Goal: Find specific page/section: Find specific page/section

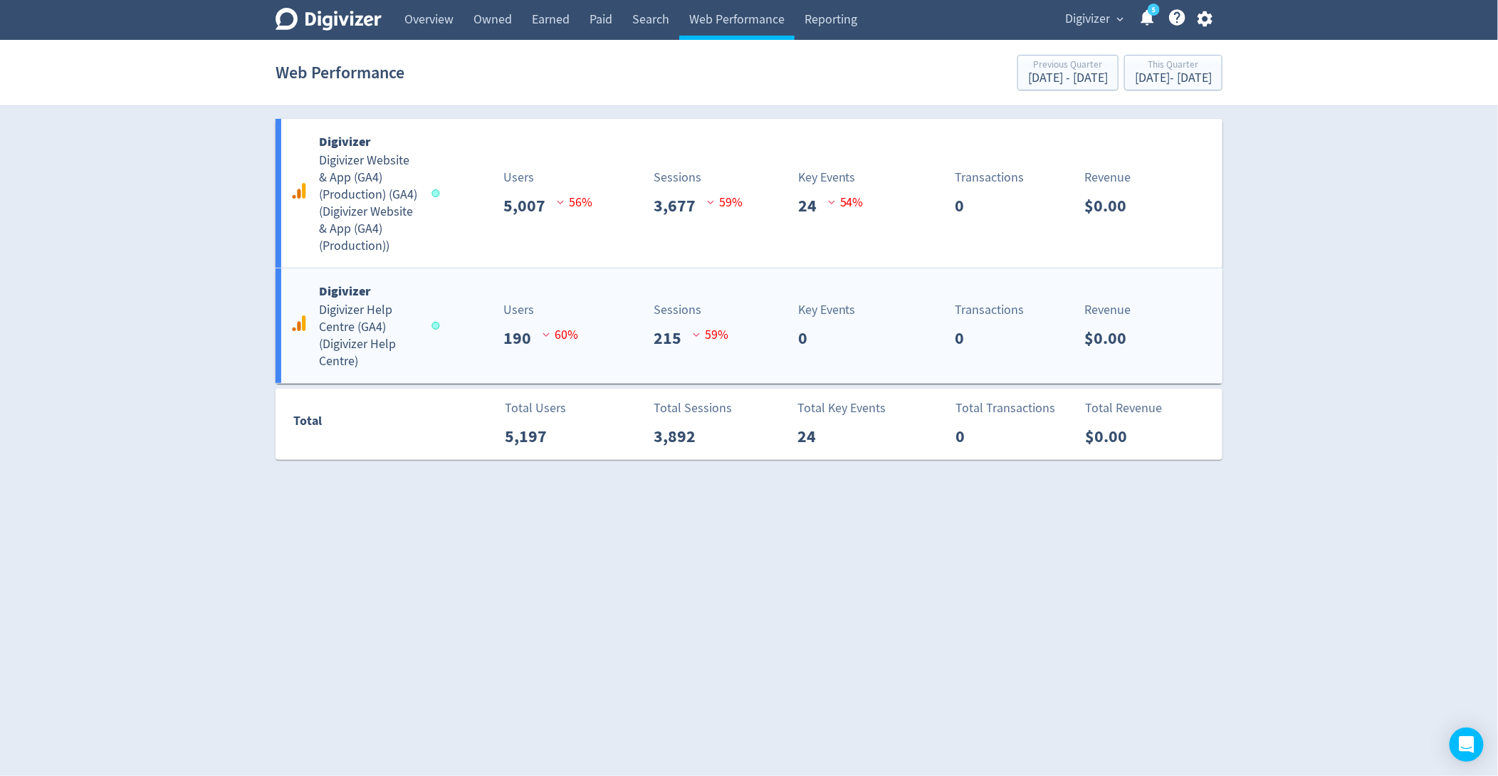
click at [604, 337] on div "Sessions 215 59 %" at bounding box center [673, 325] width 157 height 51
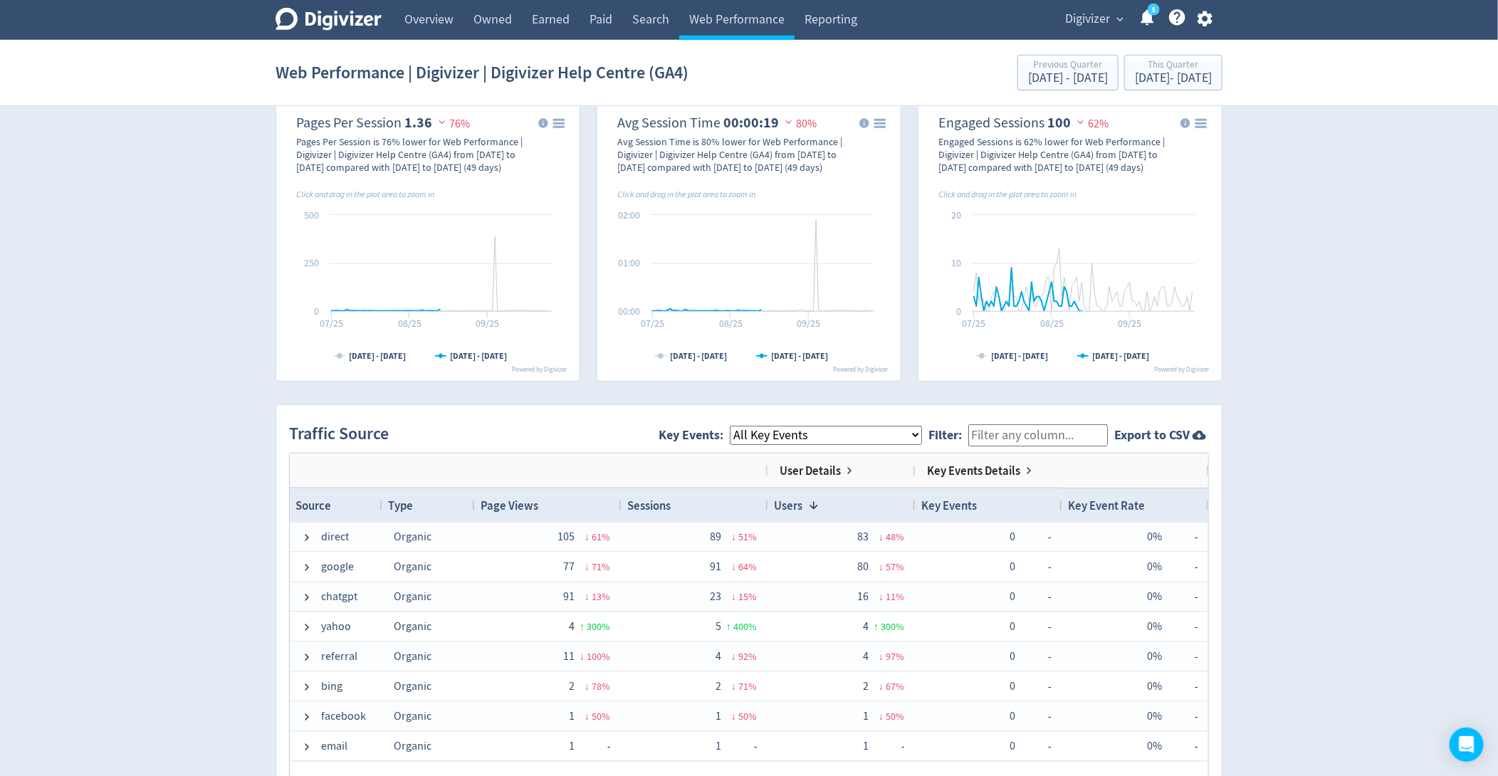
scroll to position [791, 0]
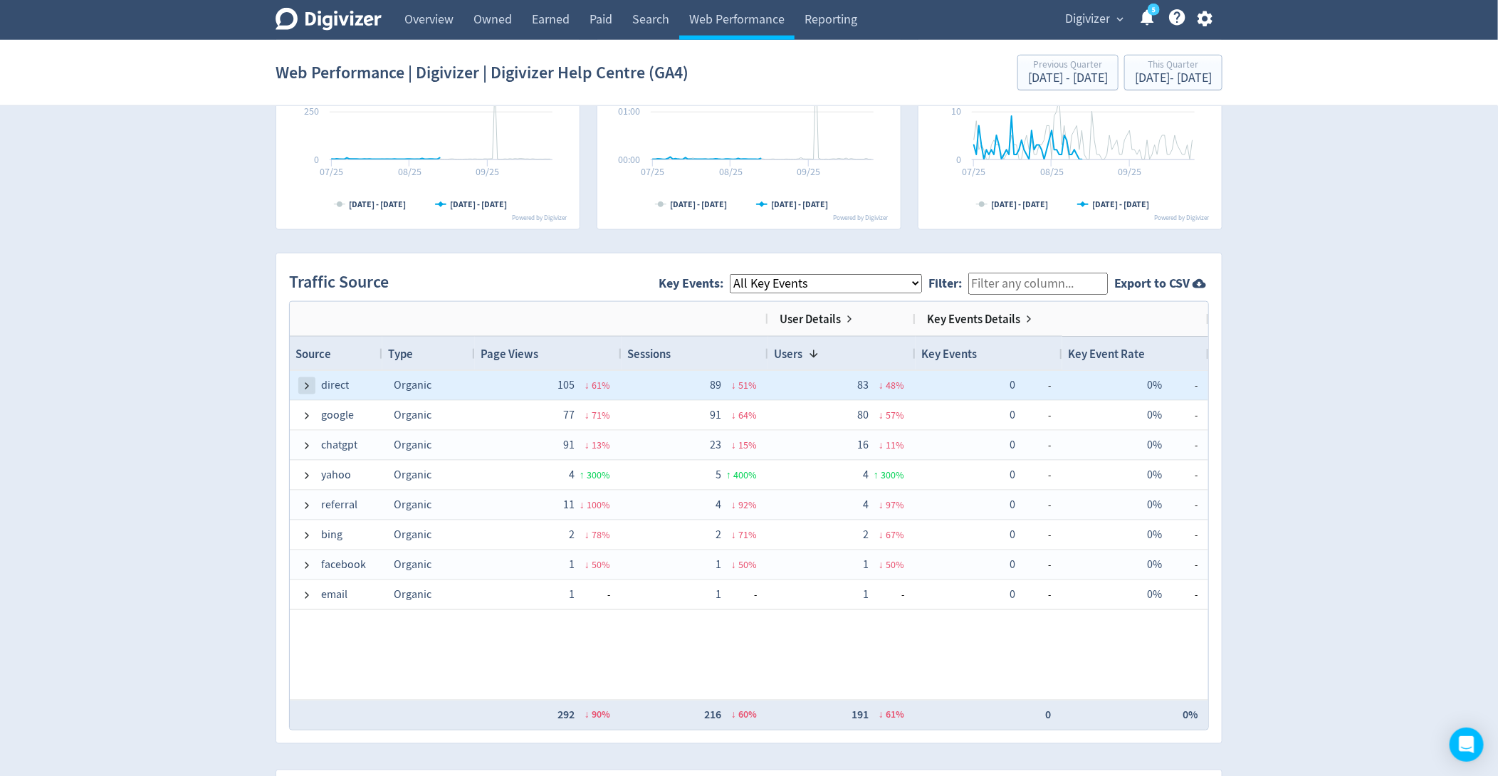
click at [304, 383] on span at bounding box center [306, 385] width 11 height 11
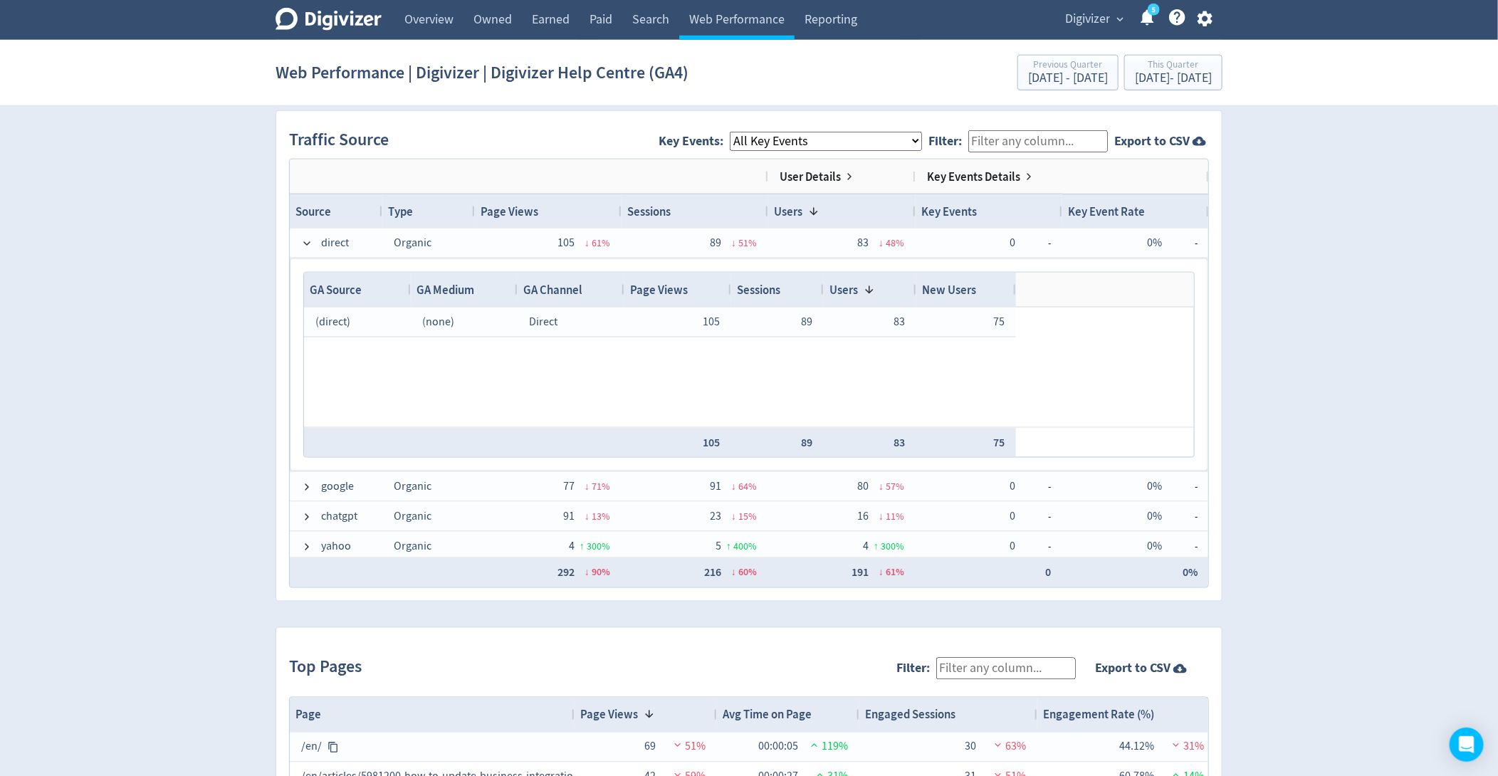
scroll to position [0, 0]
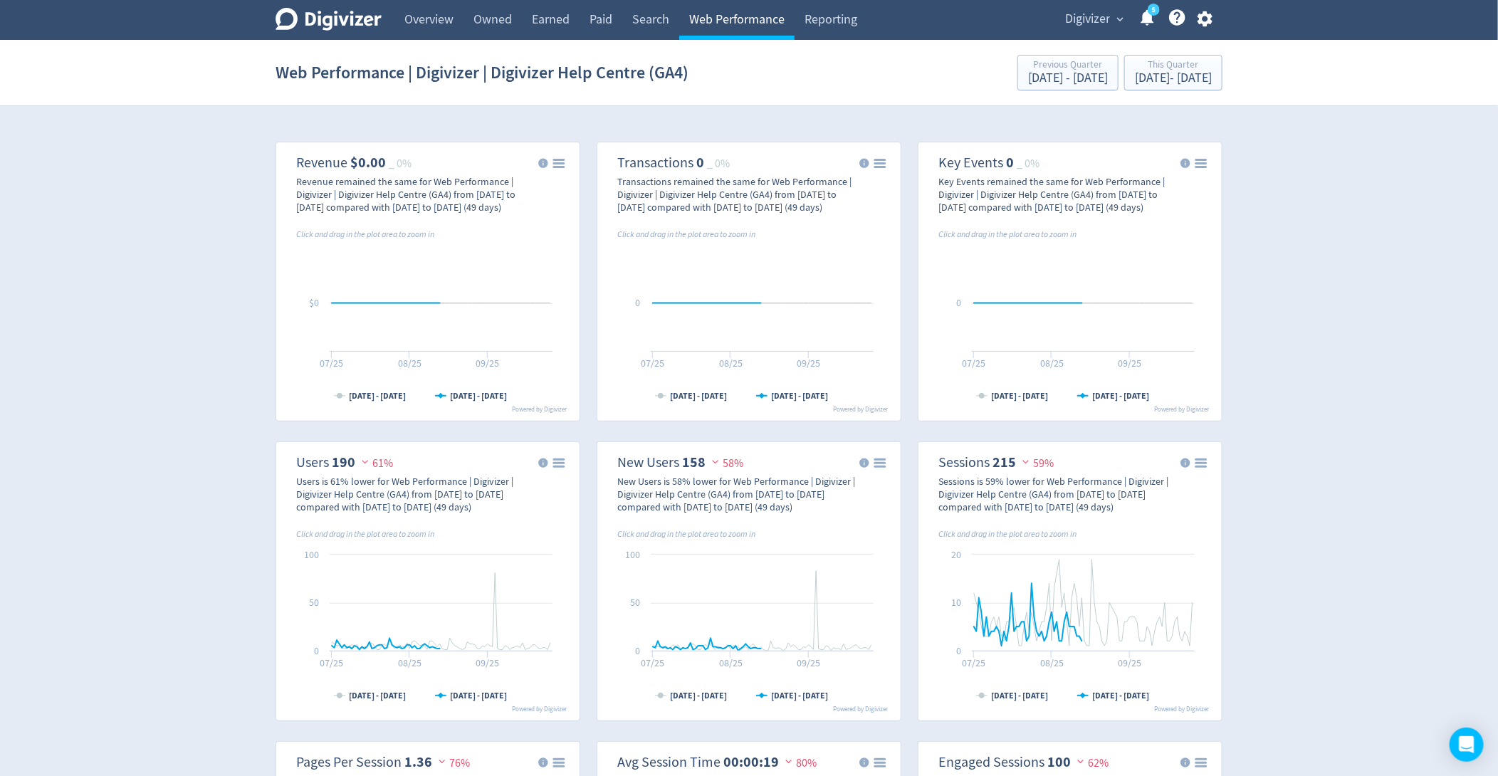
click at [719, 18] on link "Web Performance" at bounding box center [736, 20] width 115 height 40
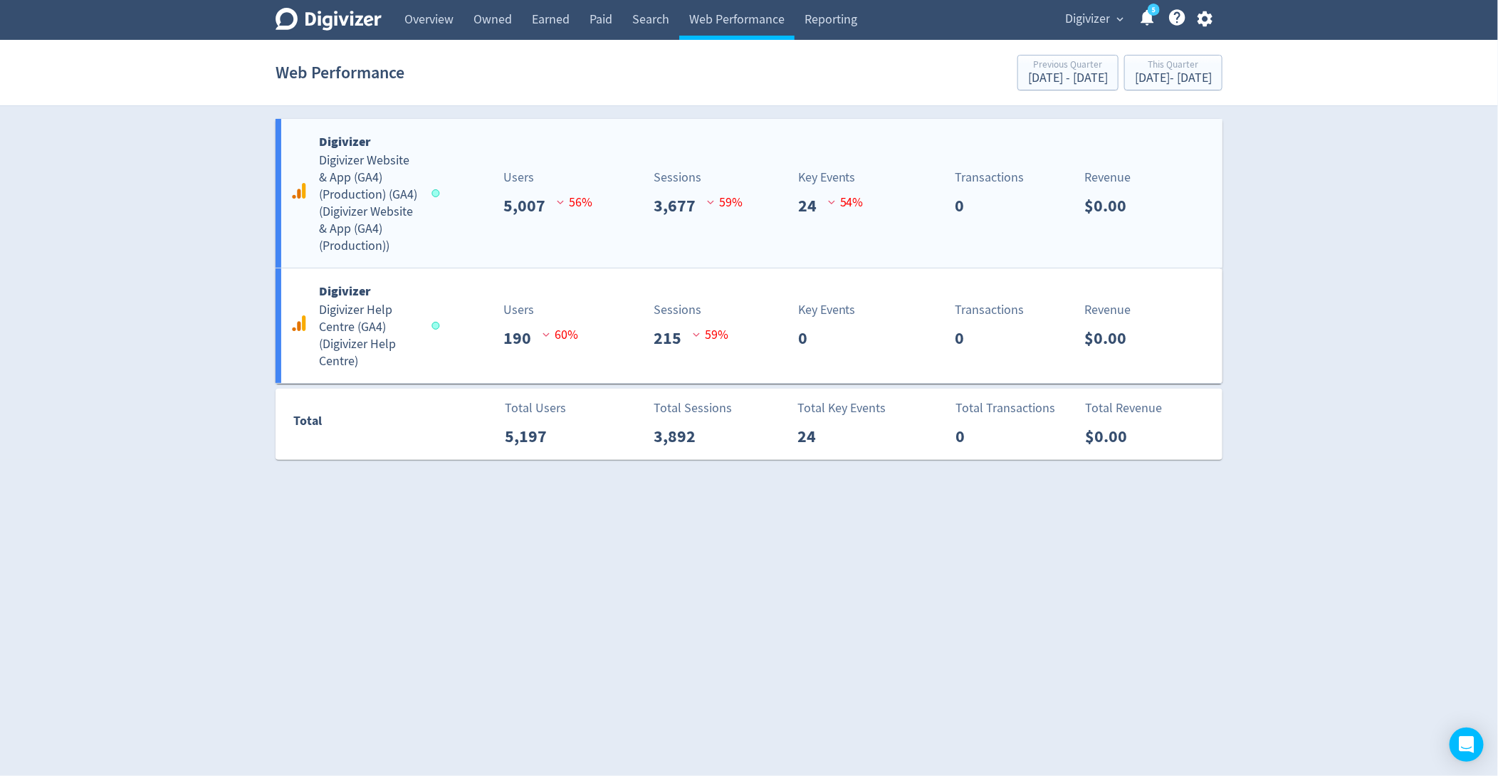
click at [466, 171] on div "Users 5,007 56 %" at bounding box center [516, 193] width 157 height 51
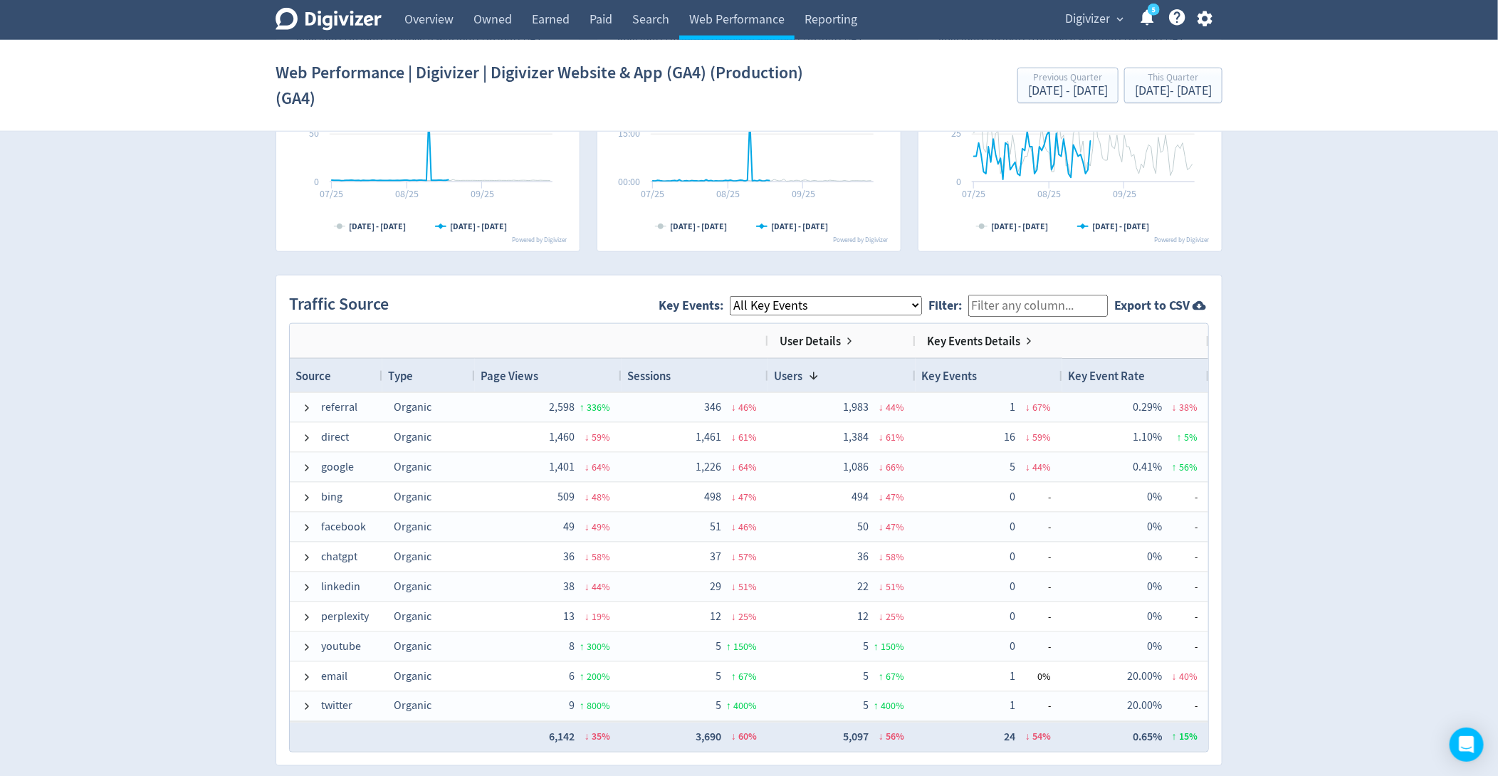
scroll to position [857, 0]
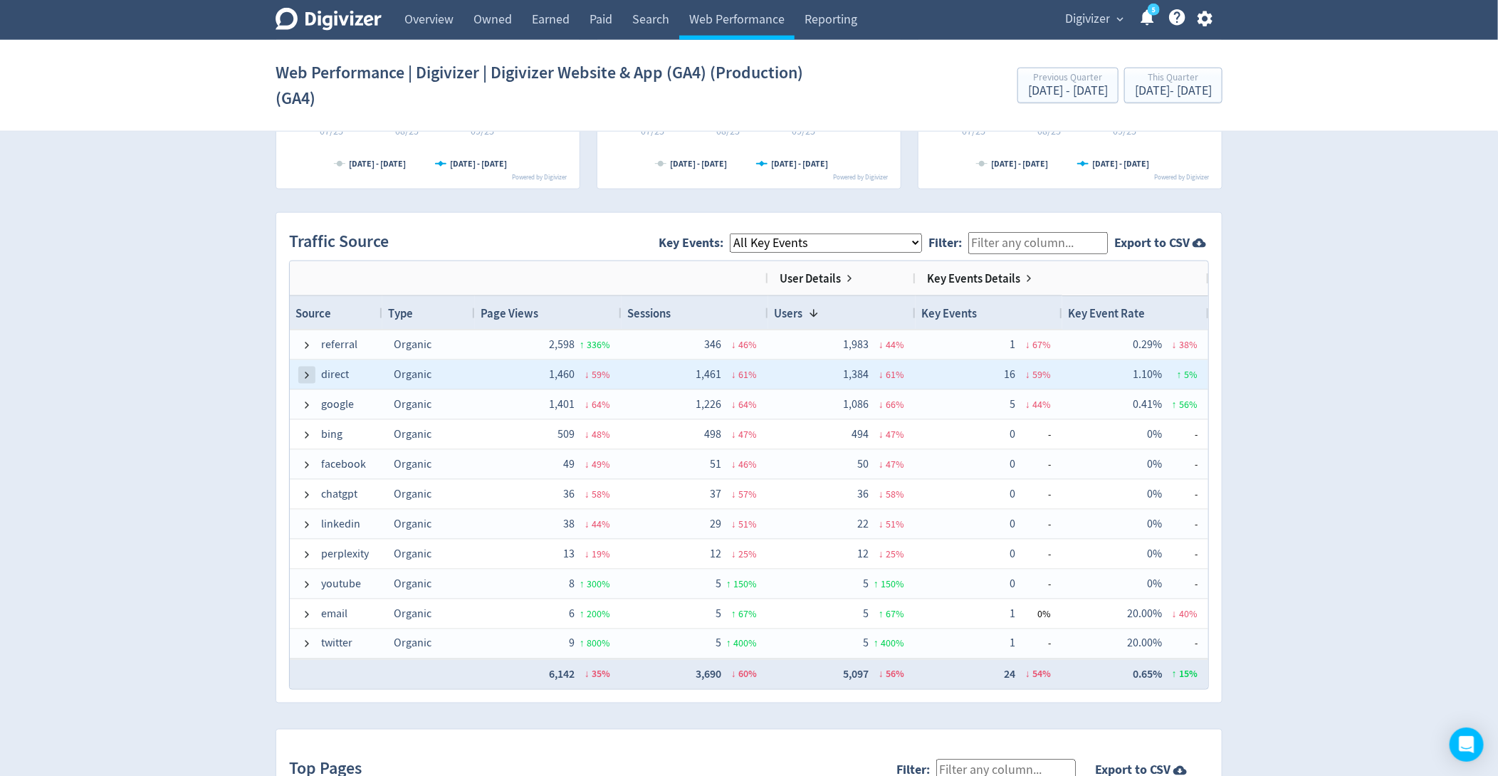
click at [303, 369] on span at bounding box center [306, 374] width 11 height 11
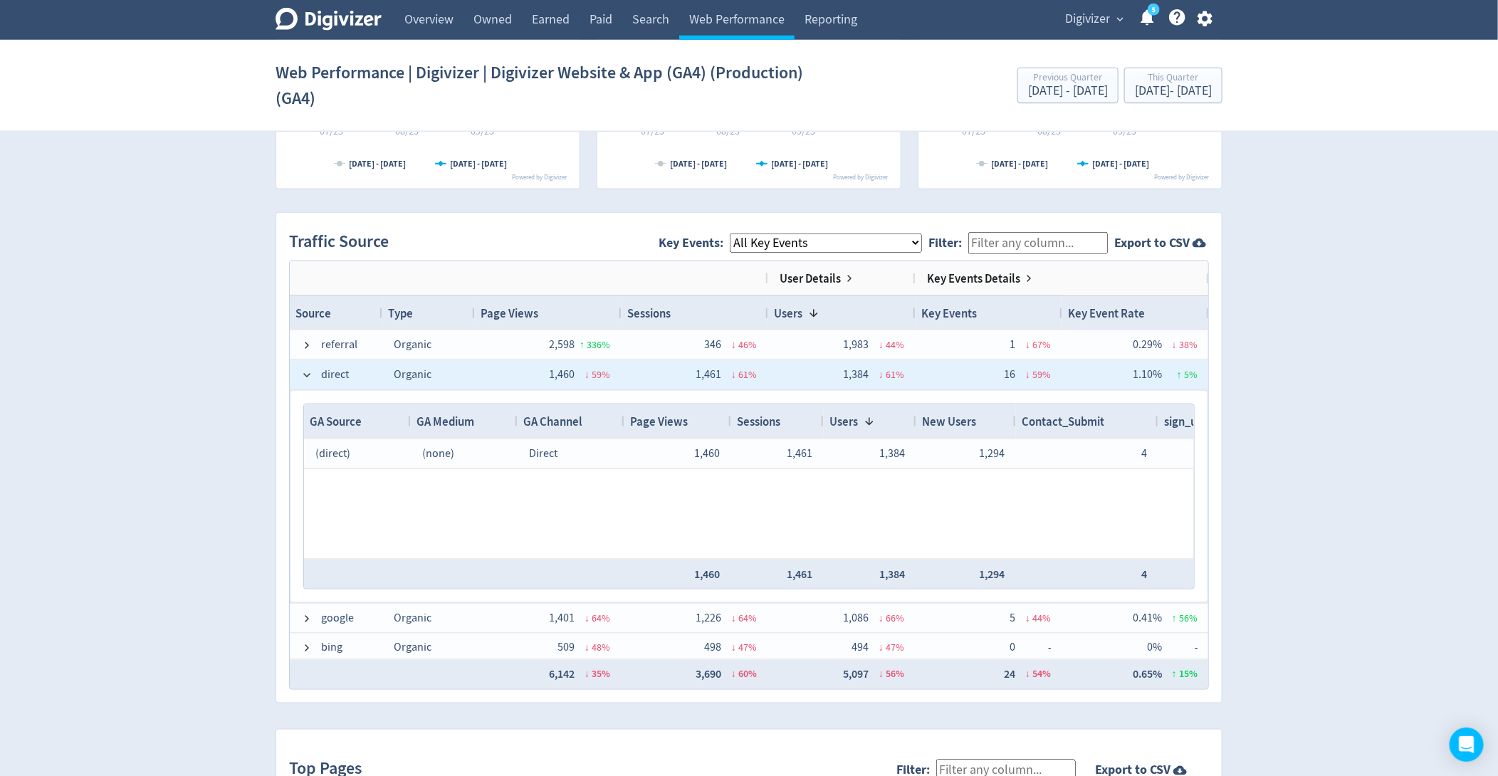
click at [303, 369] on span at bounding box center [306, 374] width 11 height 11
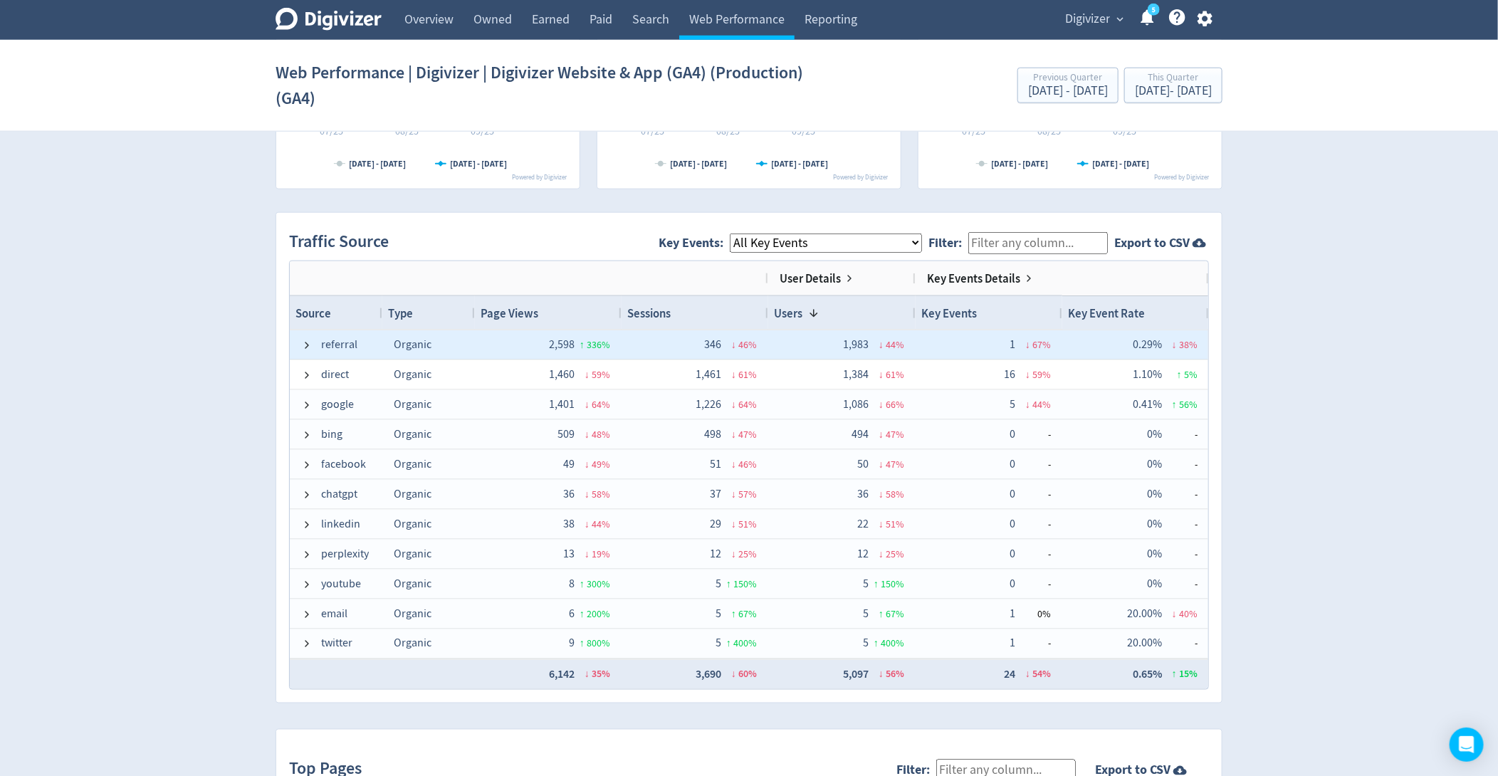
click at [305, 332] on span at bounding box center [306, 345] width 11 height 28
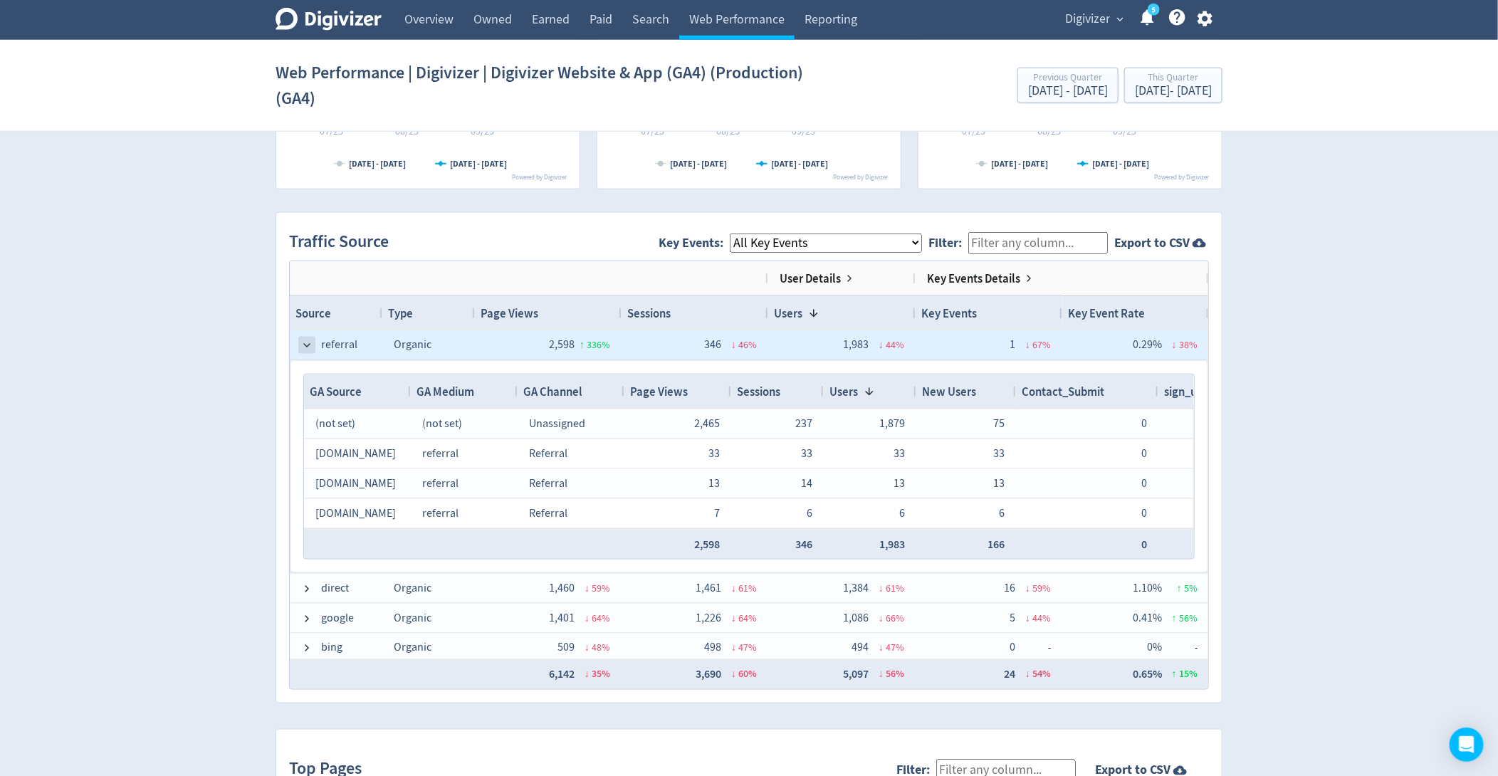
click at [305, 340] on span at bounding box center [306, 345] width 11 height 11
